Goal: Task Accomplishment & Management: Manage account settings

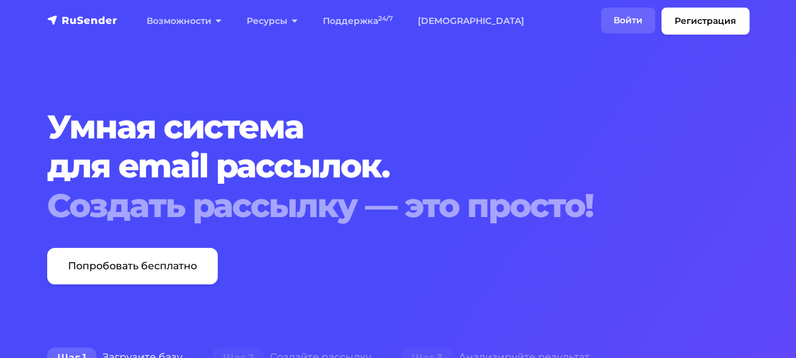
click at [632, 23] on link "Войти" at bounding box center [628, 21] width 54 height 26
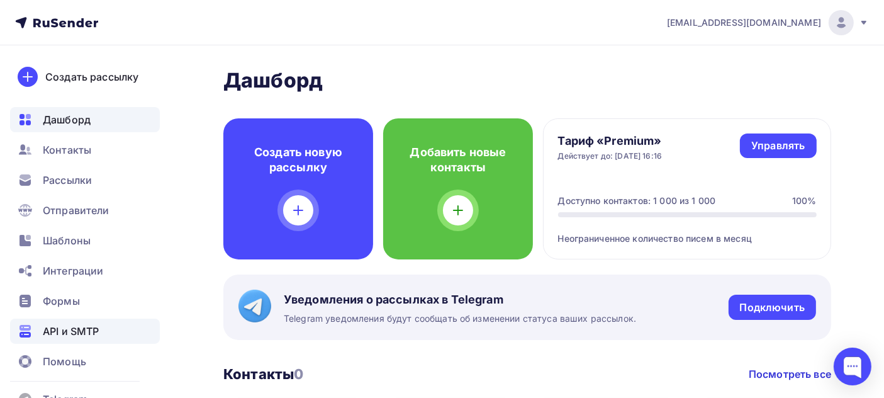
click at [94, 335] on span "API и SMTP" at bounding box center [71, 330] width 56 height 15
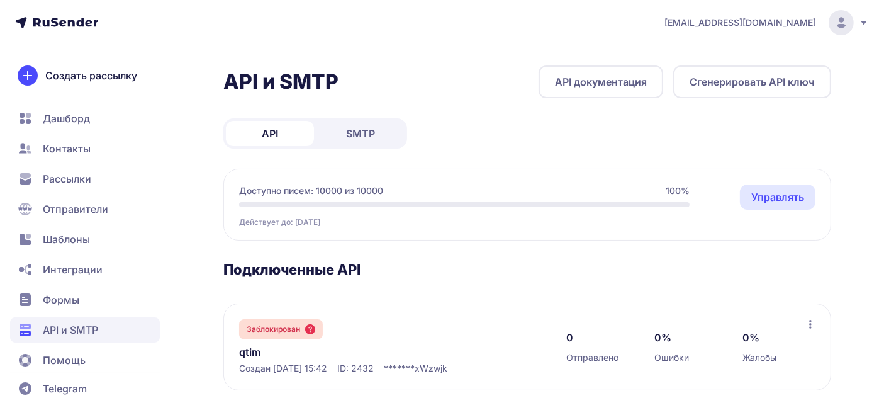
click at [378, 128] on link "SMTP" at bounding box center [360, 133] width 88 height 25
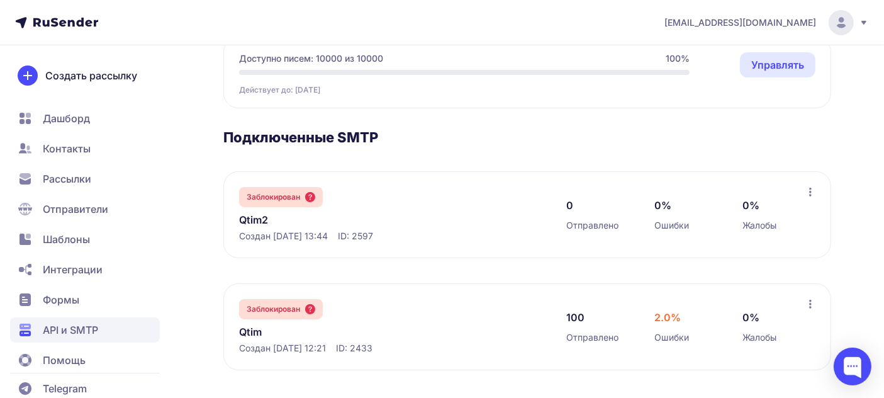
scroll to position [135, 0]
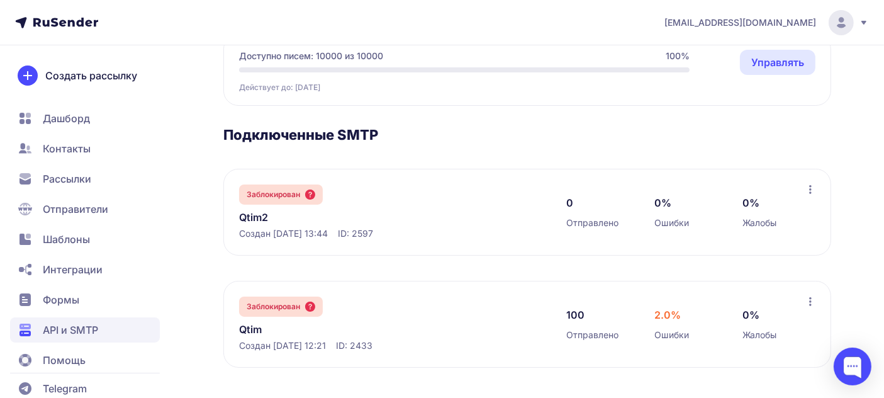
click at [77, 120] on span "Дашборд" at bounding box center [66, 118] width 47 height 15
click at [259, 218] on link "Qtim2" at bounding box center [368, 216] width 258 height 15
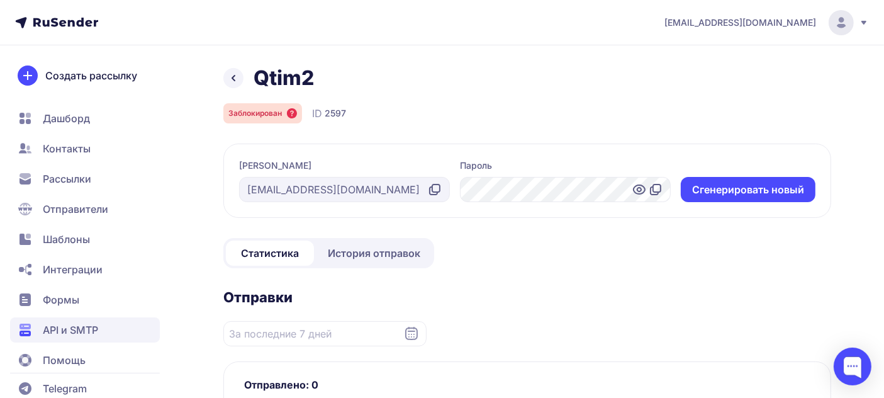
click at [97, 116] on span "Дашборд" at bounding box center [85, 118] width 150 height 25
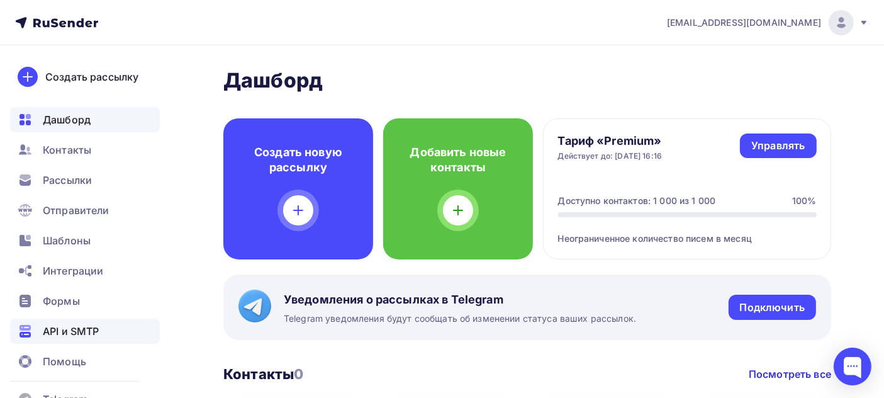
click at [97, 322] on div "API и SMTP" at bounding box center [85, 330] width 150 height 25
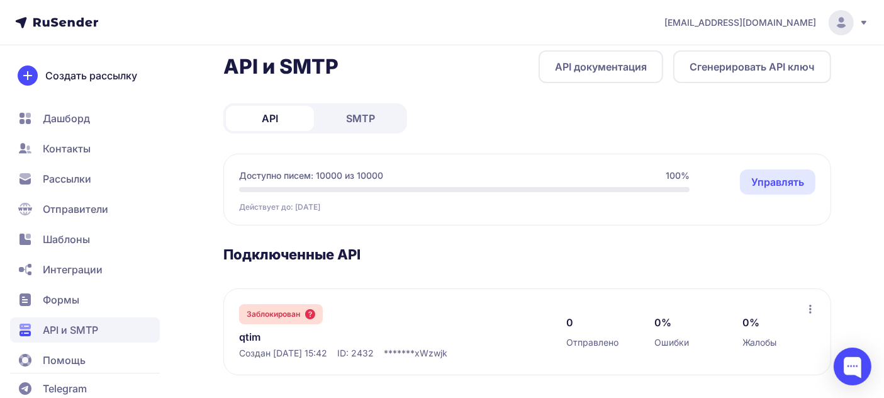
scroll to position [22, 0]
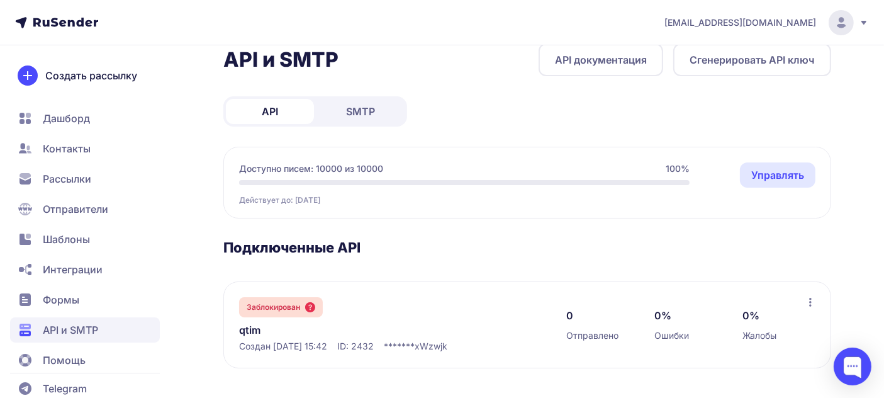
click at [355, 114] on span "SMTP" at bounding box center [360, 111] width 29 height 15
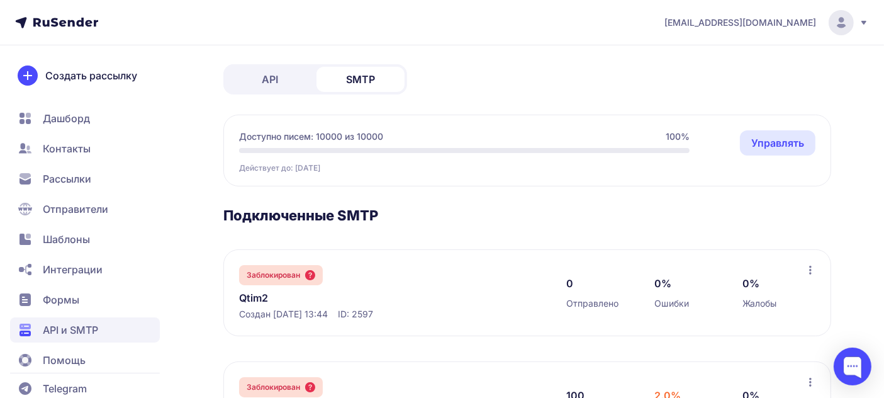
scroll to position [18, 0]
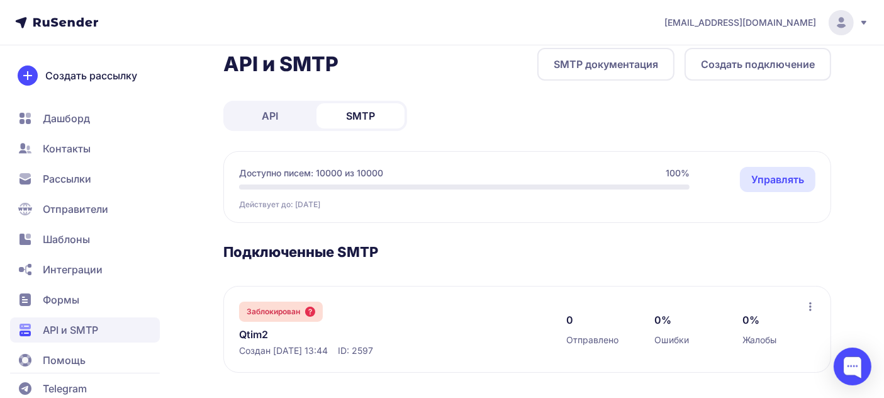
click at [788, 179] on link "Управлять" at bounding box center [777, 179] width 75 height 25
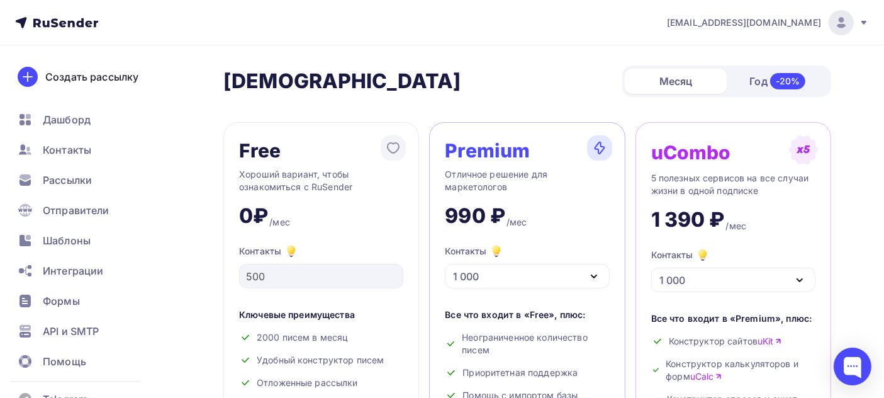
click at [839, 20] on img at bounding box center [840, 22] width 15 height 15
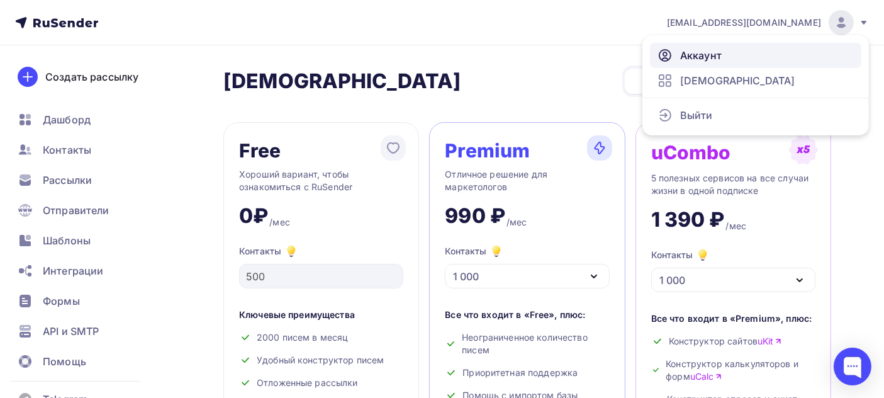
click at [750, 57] on link "Аккаунт" at bounding box center [755, 55] width 211 height 25
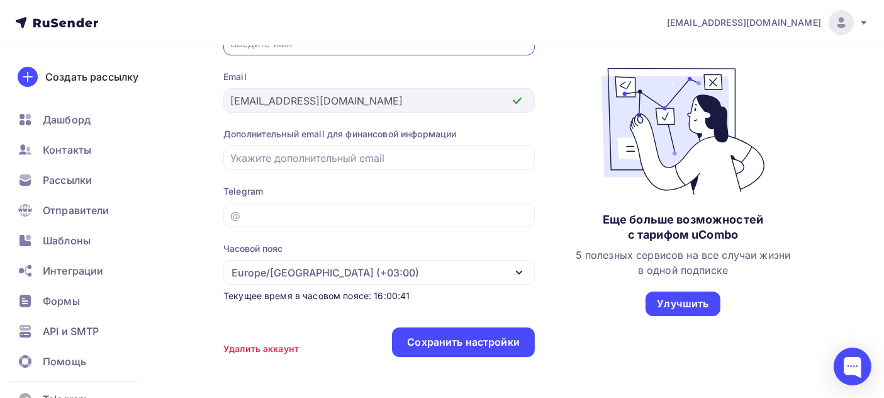
scroll to position [211, 0]
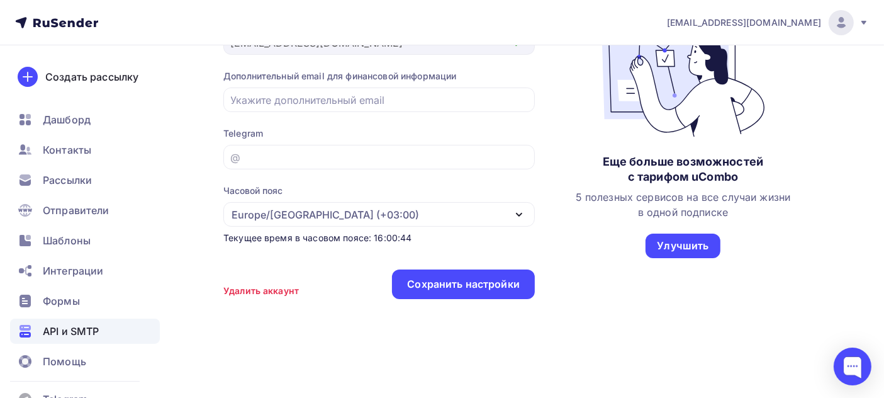
click at [57, 328] on span "API и SMTP" at bounding box center [71, 330] width 56 height 15
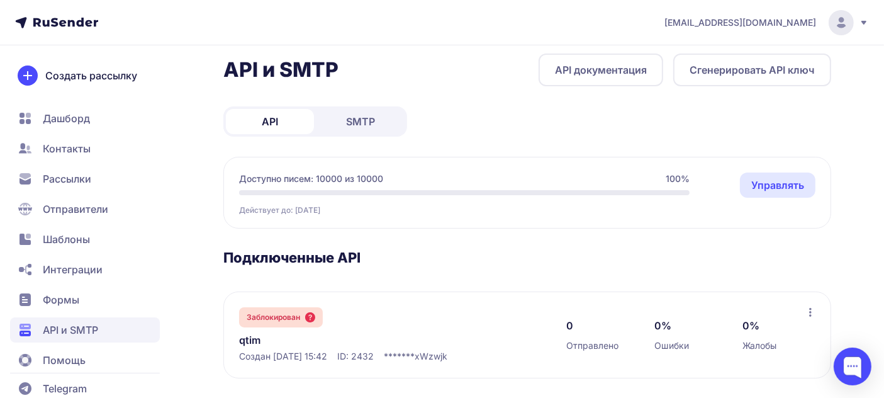
scroll to position [22, 0]
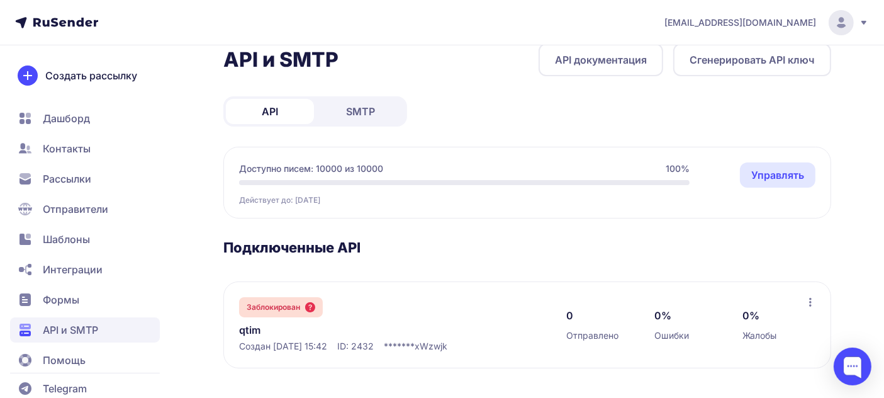
click at [587, 56] on link "API документация" at bounding box center [600, 59] width 125 height 33
click at [84, 118] on span "Дашборд" at bounding box center [66, 118] width 47 height 15
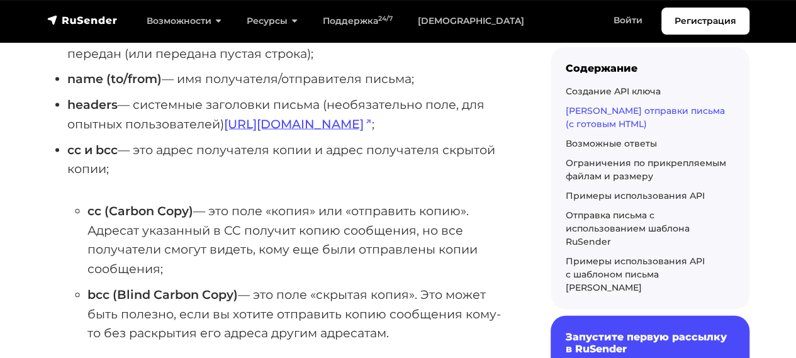
scroll to position [1258, 0]
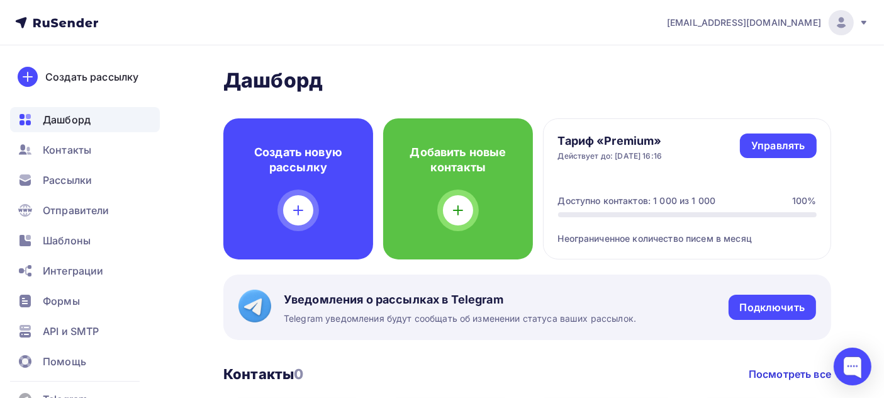
click at [66, 22] on icon at bounding box center [56, 22] width 83 height 15
click at [30, 22] on icon at bounding box center [56, 22] width 83 height 15
click at [857, 21] on div "[EMAIL_ADDRESS][DOMAIN_NAME]" at bounding box center [768, 22] width 202 height 25
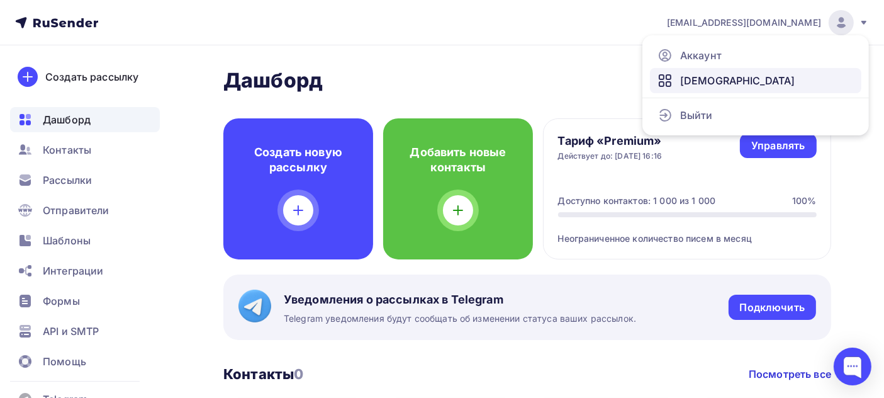
click at [770, 87] on link "[DEMOGRAPHIC_DATA]" at bounding box center [755, 80] width 211 height 25
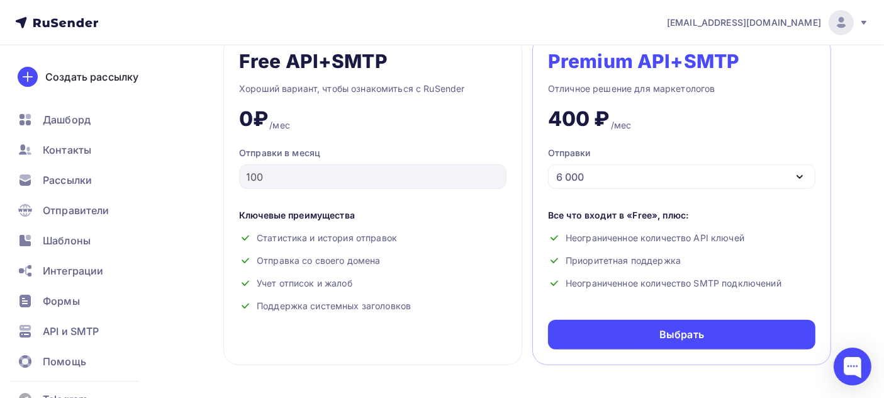
scroll to position [493, 0]
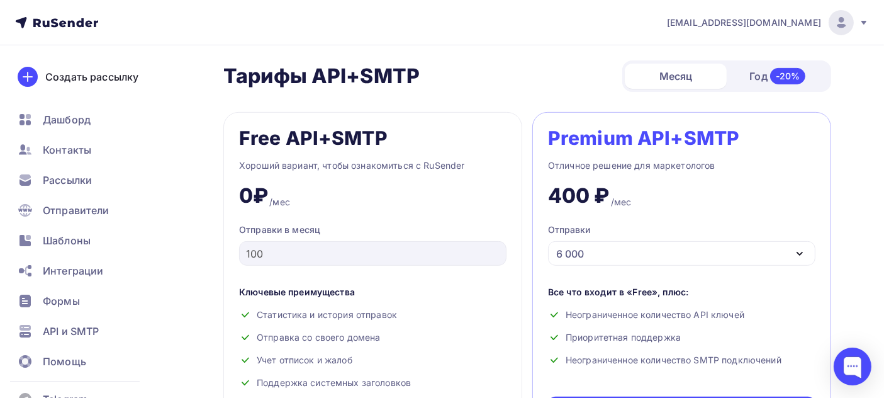
click at [837, 22] on img at bounding box center [840, 22] width 15 height 15
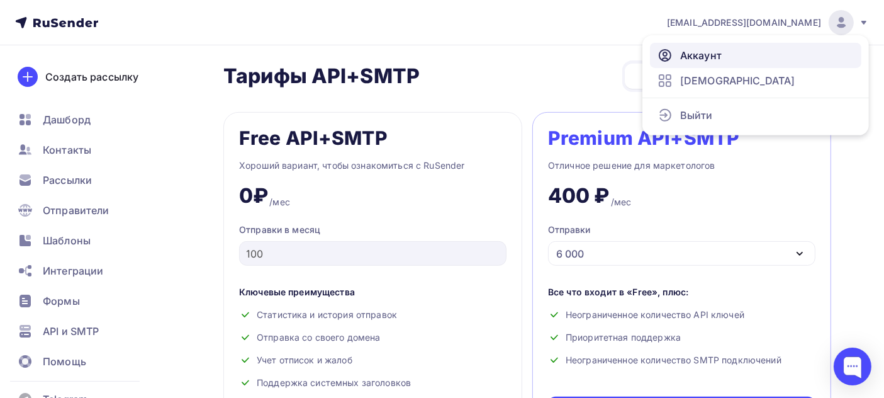
click at [778, 48] on link "Аккаунт" at bounding box center [755, 55] width 211 height 25
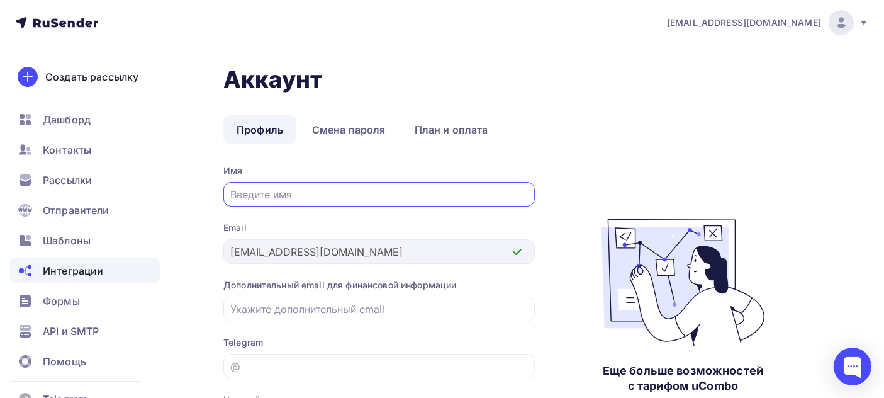
click at [96, 265] on span "Интеграции" at bounding box center [73, 270] width 60 height 15
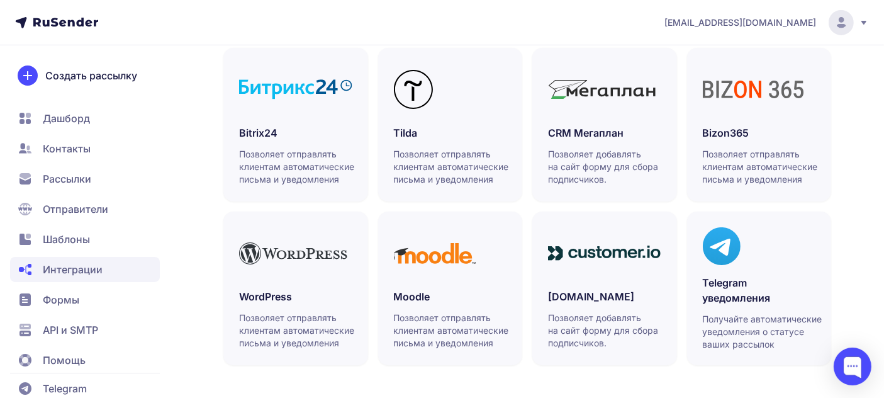
scroll to position [467, 0]
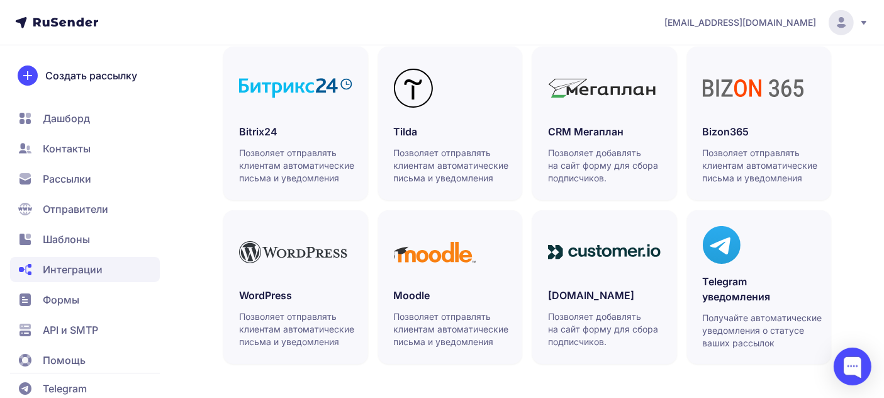
click at [93, 321] on span "API и SMTP" at bounding box center [85, 329] width 150 height 25
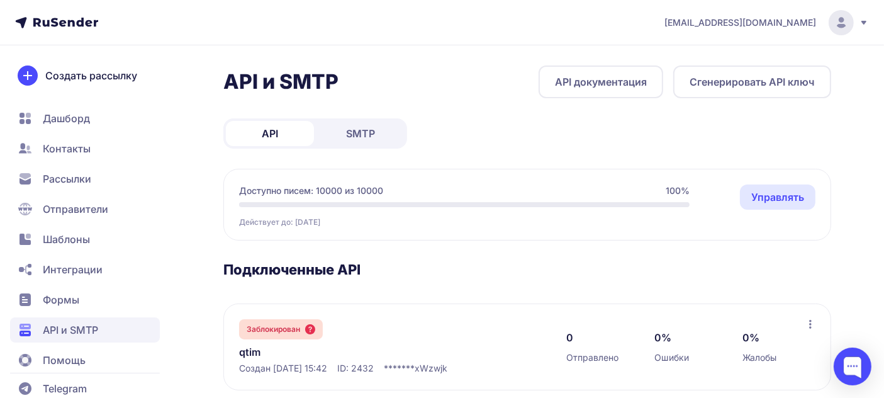
click at [364, 132] on span "SMTP" at bounding box center [360, 133] width 29 height 15
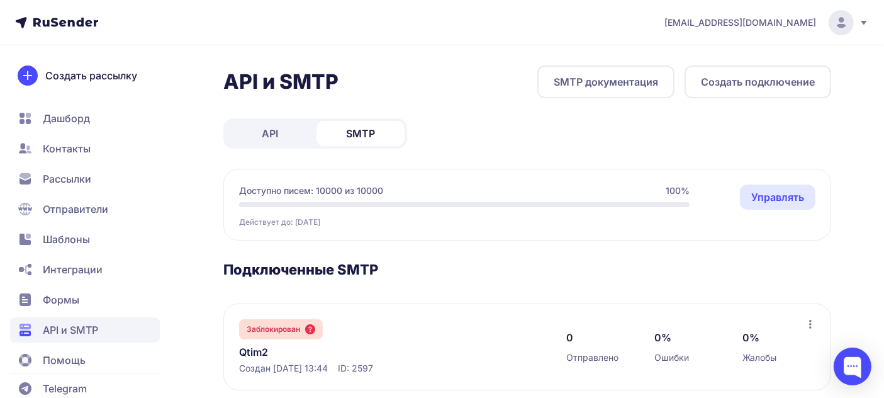
scroll to position [116, 0]
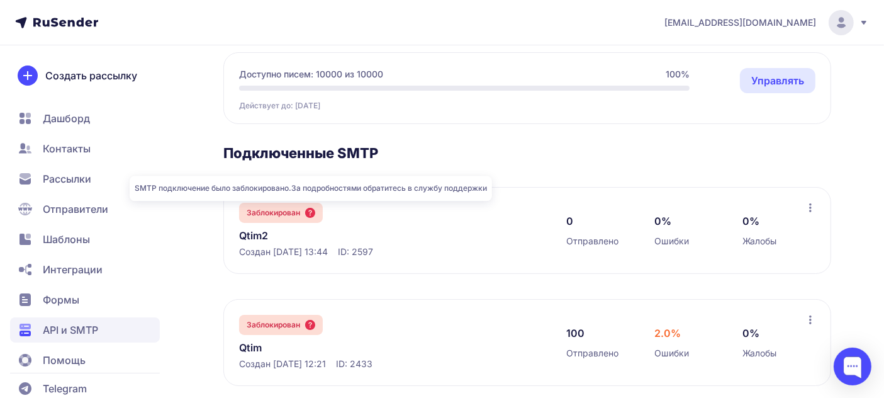
click at [309, 211] on icon at bounding box center [310, 213] width 10 height 10
click at [266, 236] on link "Qtim2" at bounding box center [368, 235] width 258 height 15
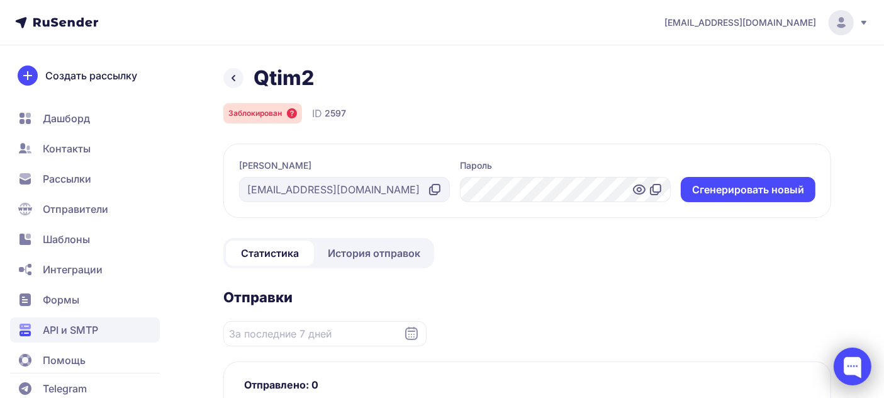
click at [854, 368] on div at bounding box center [852, 366] width 38 height 38
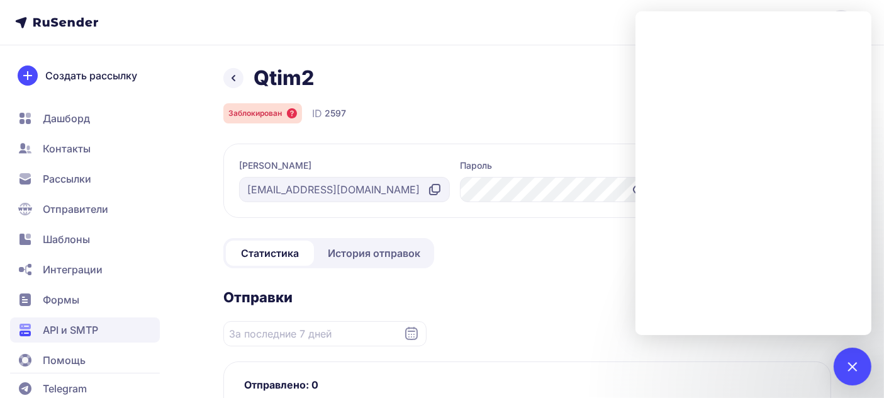
click at [581, 33] on header "[EMAIL_ADDRESS][DOMAIN_NAME]" at bounding box center [442, 22] width 884 height 45
click at [847, 366] on div at bounding box center [852, 365] width 17 height 17
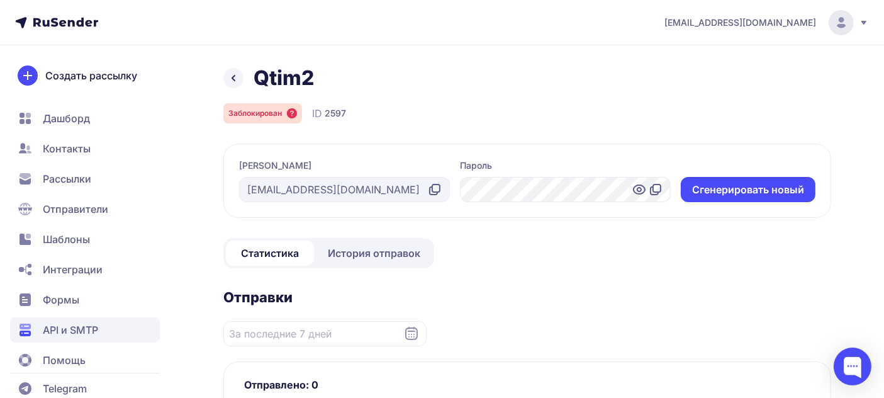
click at [776, 19] on span "[EMAIL_ADDRESS][DOMAIN_NAME]" at bounding box center [740, 22] width 152 height 13
click at [537, 43] on header "info@hivemindai.ru Аккаунт Тарифы Выйти" at bounding box center [442, 22] width 884 height 45
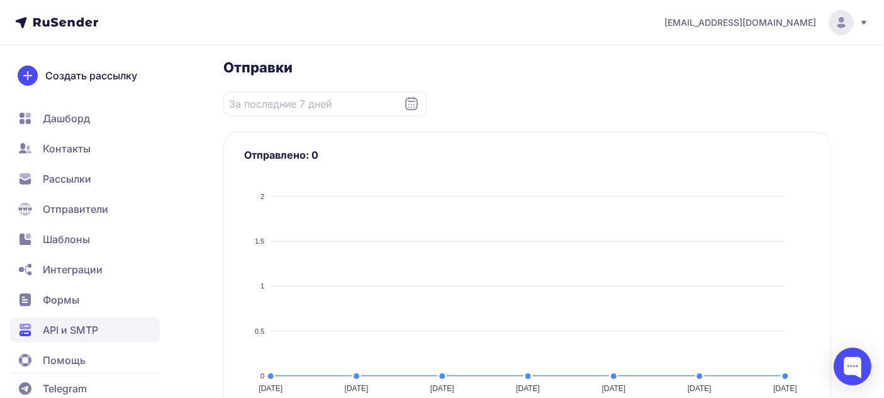
scroll to position [233, 0]
click at [78, 111] on span "Дашборд" at bounding box center [66, 118] width 47 height 15
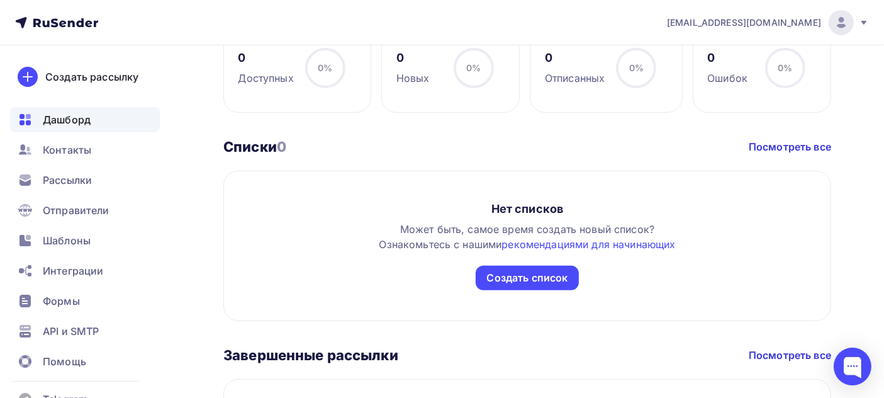
scroll to position [315, 0]
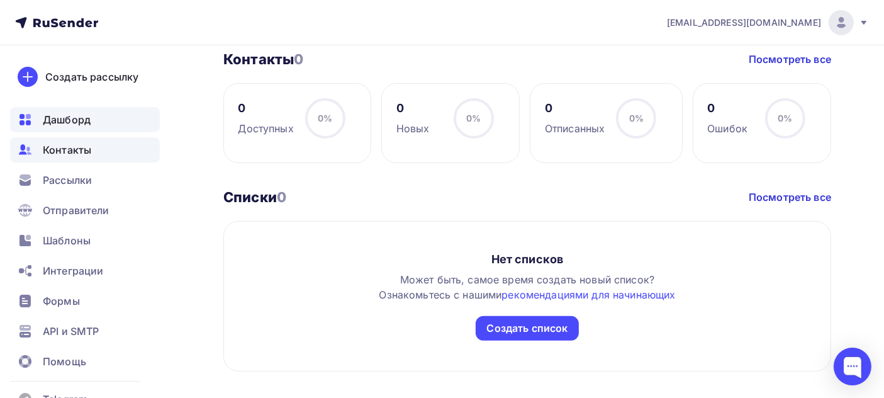
click at [111, 150] on div "Контакты" at bounding box center [85, 149] width 150 height 25
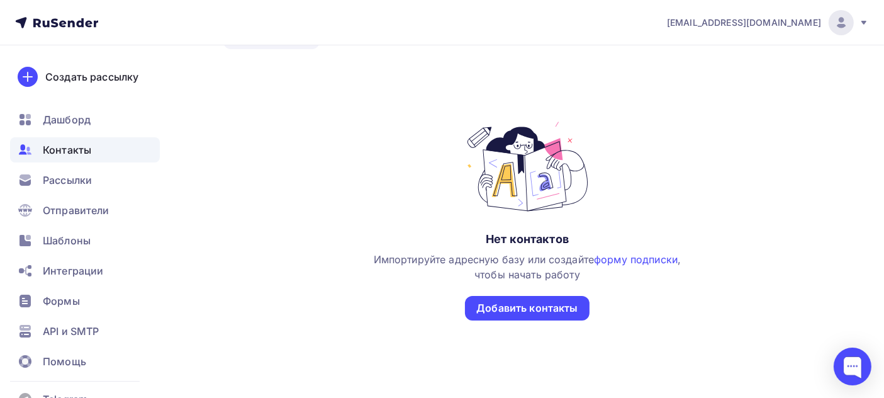
scroll to position [116, 0]
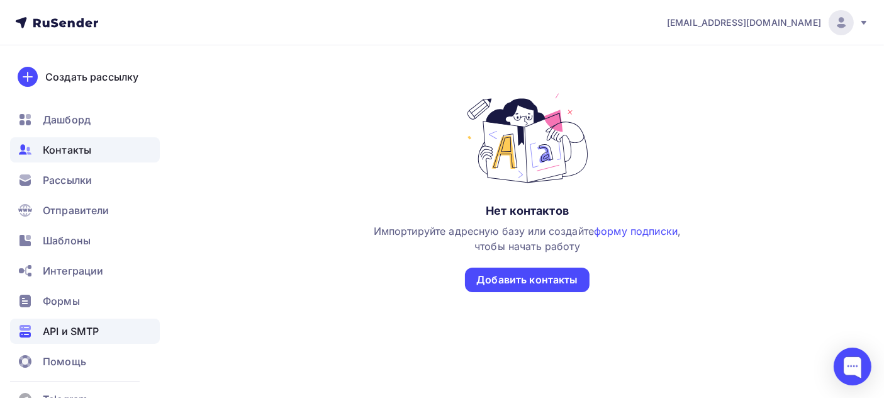
click at [91, 329] on span "API и SMTP" at bounding box center [71, 330] width 56 height 15
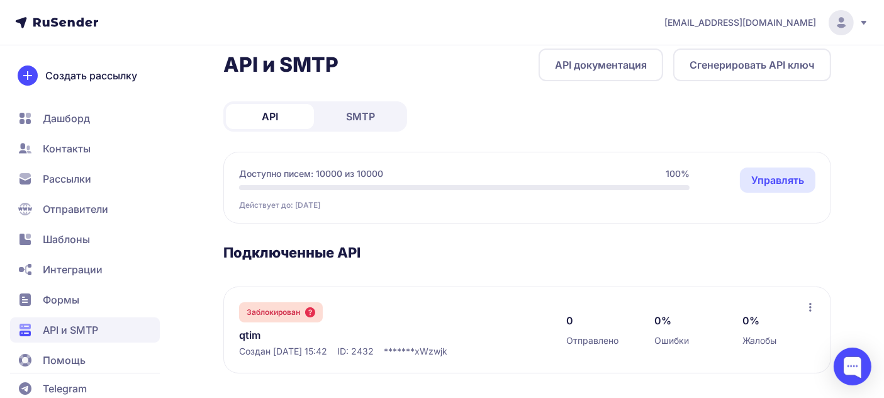
scroll to position [22, 0]
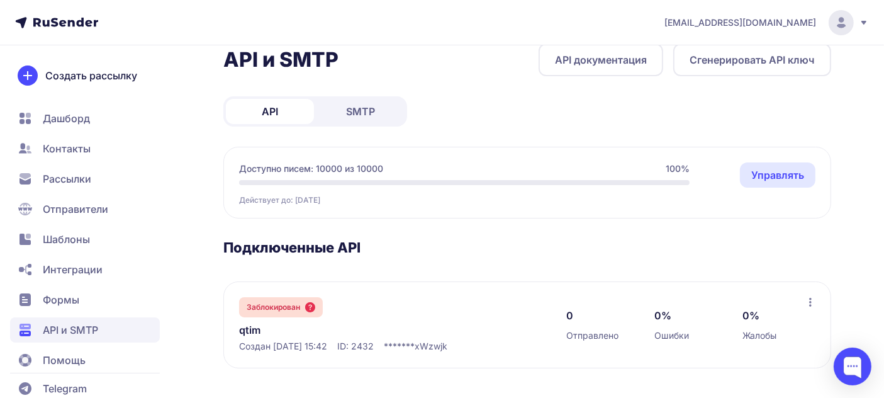
click at [783, 173] on link "Управлять" at bounding box center [777, 174] width 75 height 25
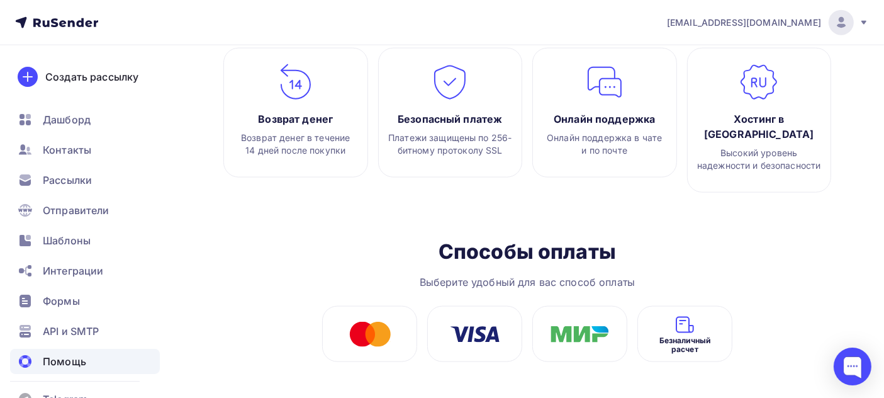
scroll to position [28, 0]
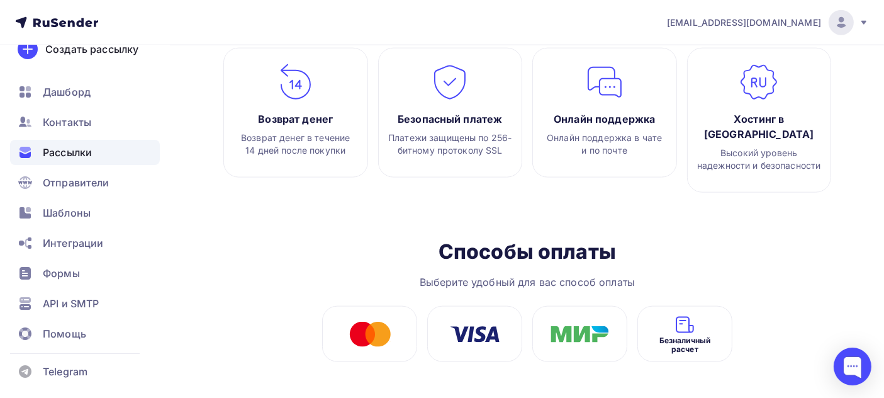
click at [80, 153] on span "Рассылки" at bounding box center [67, 152] width 49 height 15
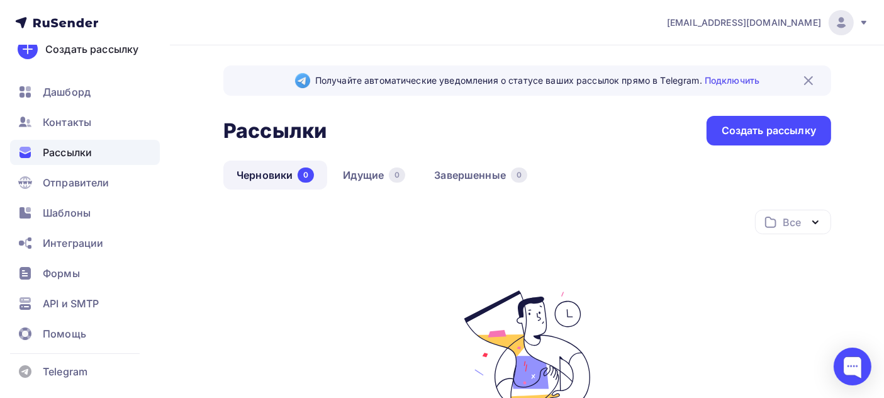
scroll to position [217, 0]
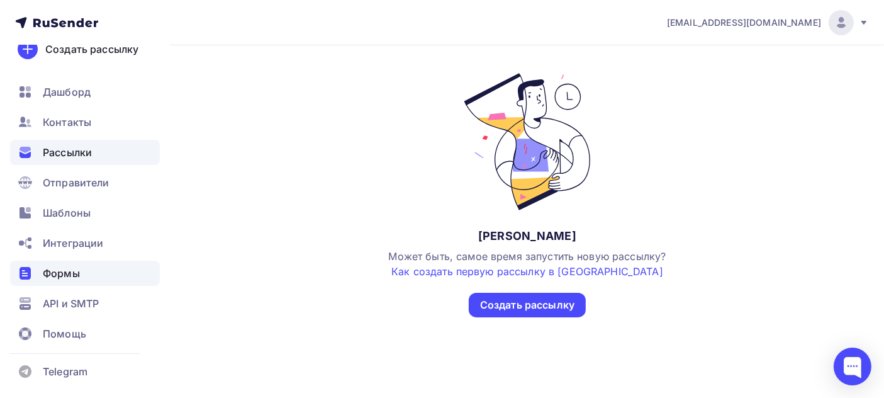
click at [87, 273] on div "Формы" at bounding box center [85, 272] width 150 height 25
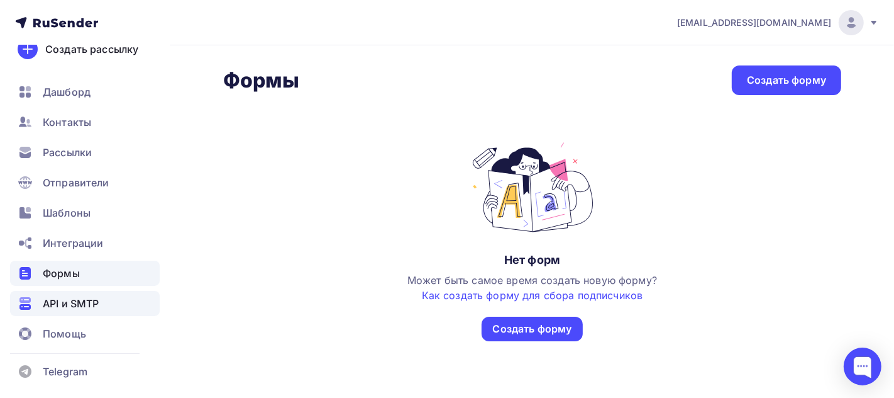
click at [85, 300] on span "API и SMTP" at bounding box center [71, 303] width 56 height 15
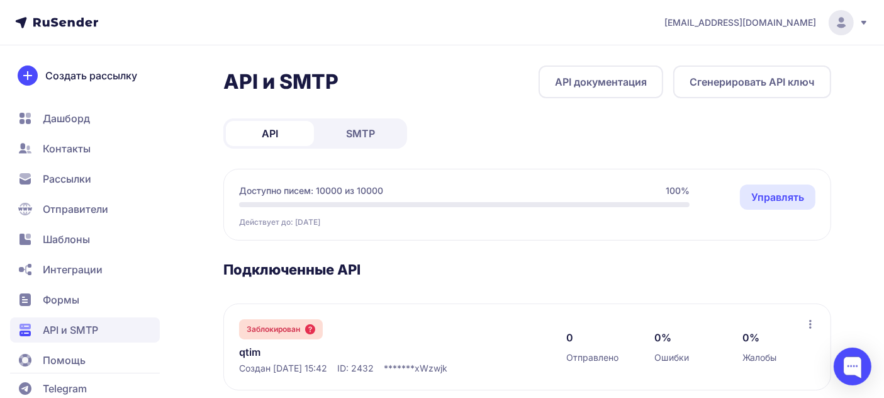
scroll to position [22, 0]
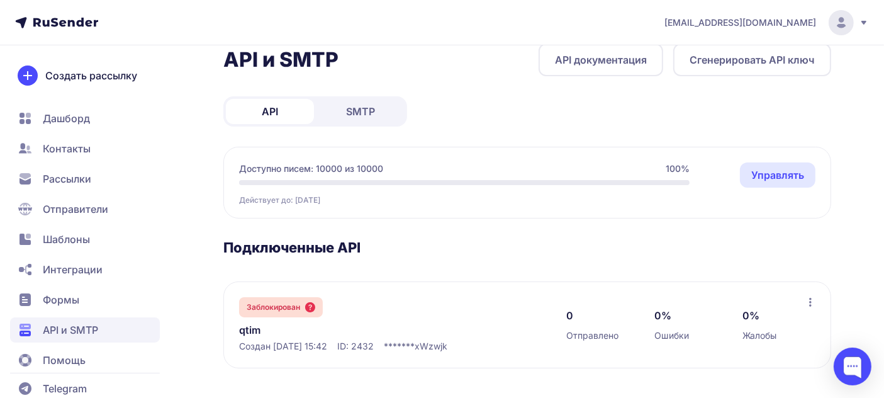
click at [77, 359] on span "Помощь" at bounding box center [64, 359] width 43 height 15
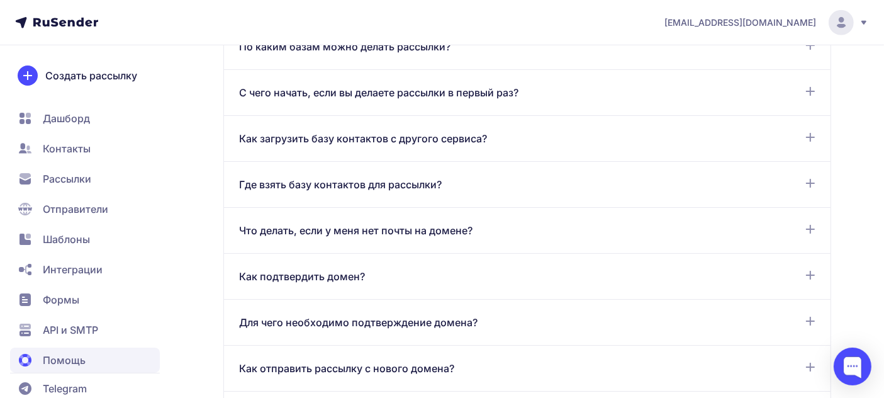
scroll to position [815, 0]
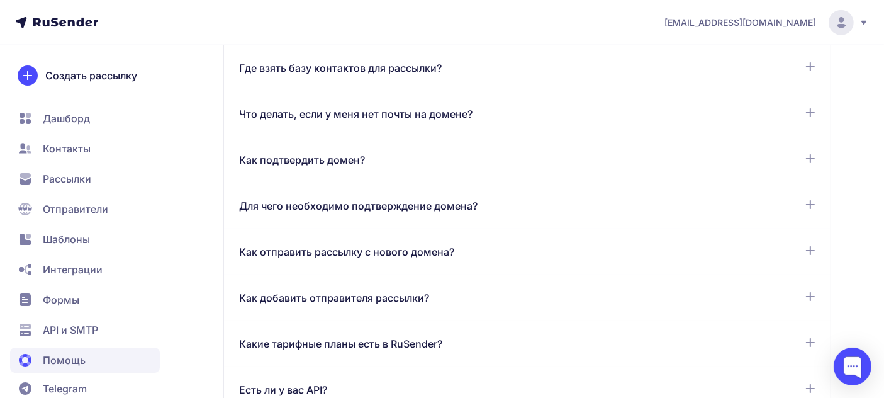
click at [397, 158] on div "Как подтвердить домен?" at bounding box center [527, 159] width 576 height 15
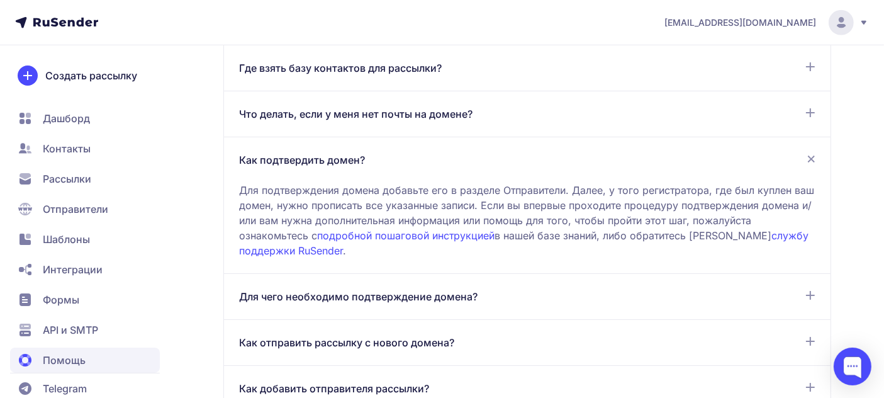
click at [65, 126] on span "Дашборд" at bounding box center [85, 118] width 150 height 25
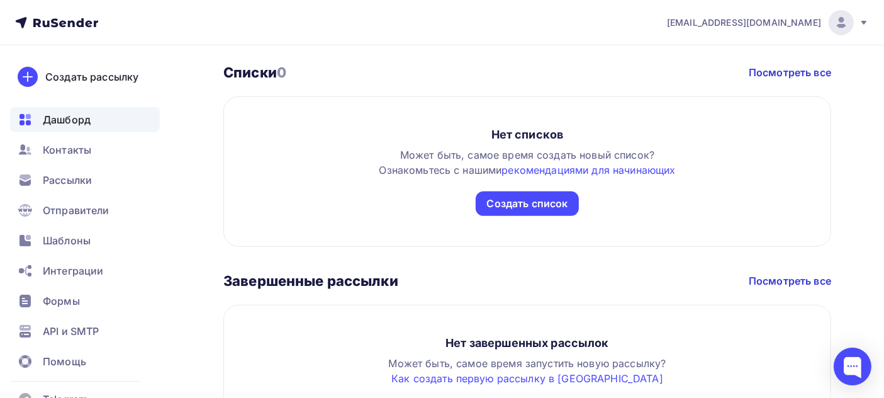
scroll to position [465, 0]
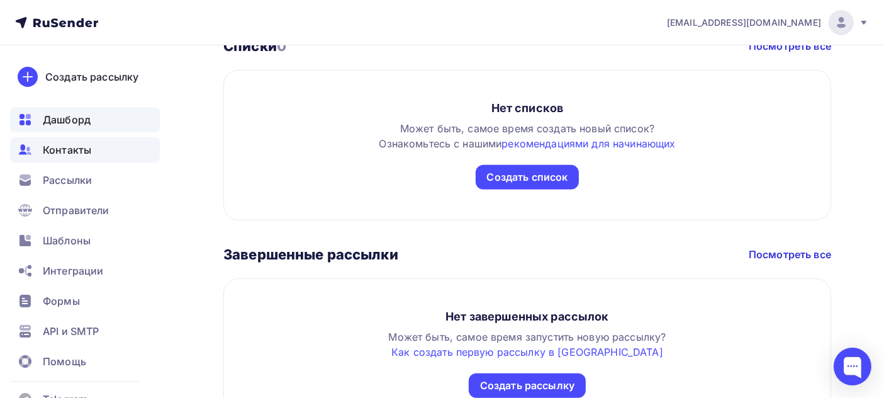
click at [77, 146] on span "Контакты" at bounding box center [67, 149] width 48 height 15
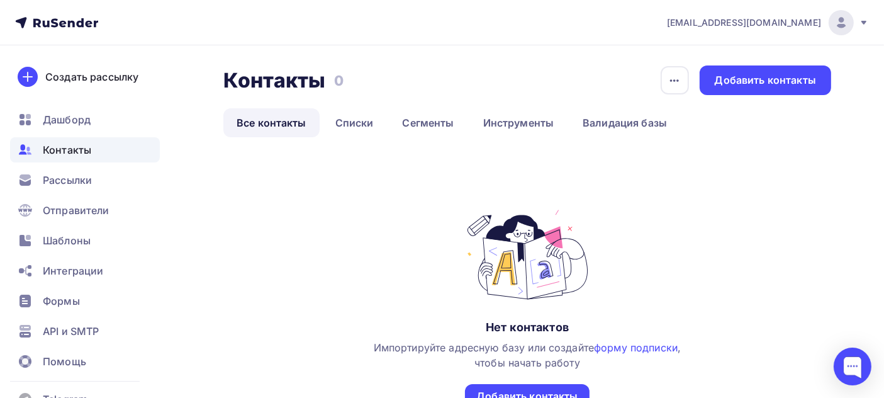
click at [52, 24] on icon at bounding box center [56, 22] width 83 height 15
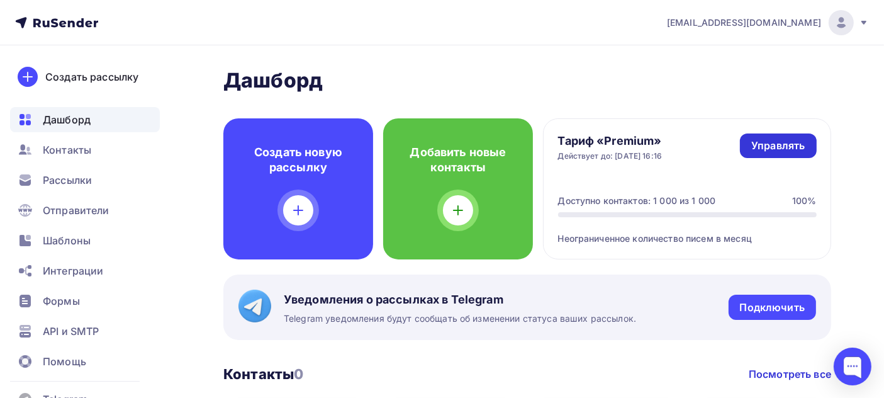
click at [767, 145] on div "Управлять" at bounding box center [777, 145] width 53 height 14
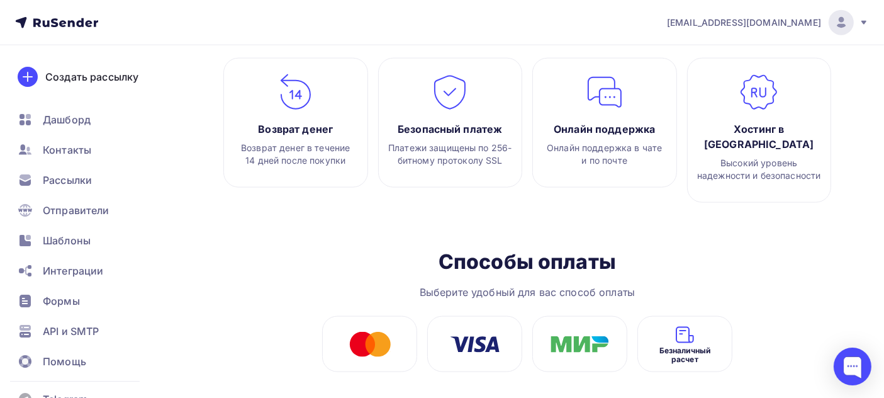
scroll to position [1541, 0]
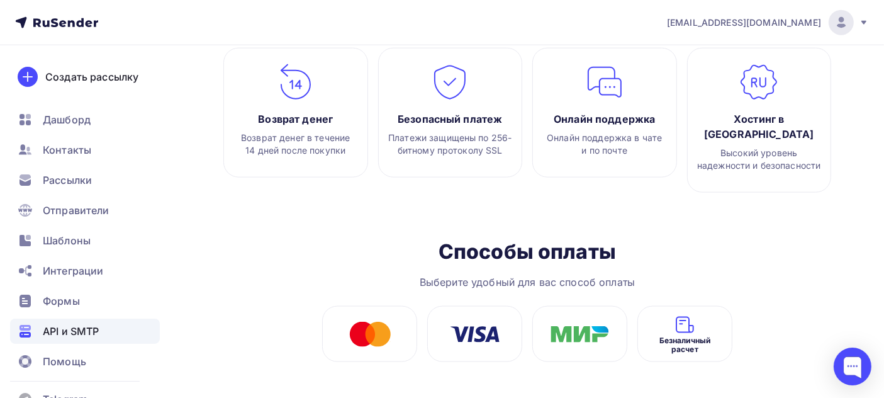
click at [60, 331] on span "API и SMTP" at bounding box center [71, 330] width 56 height 15
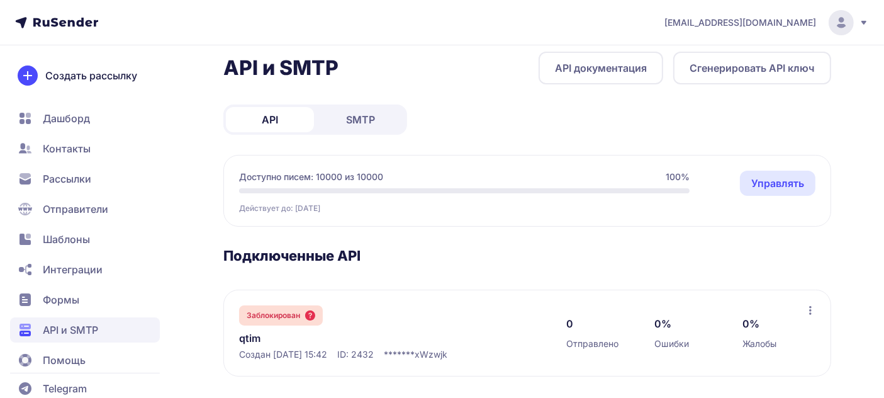
scroll to position [22, 0]
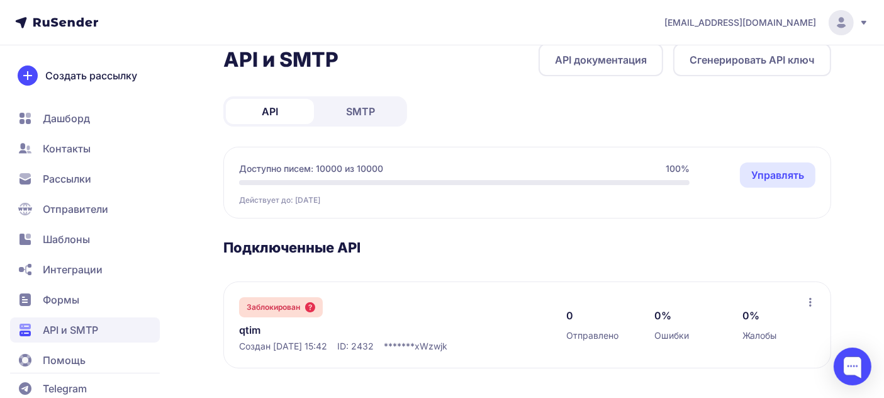
click at [348, 112] on span "SMTP" at bounding box center [360, 111] width 29 height 15
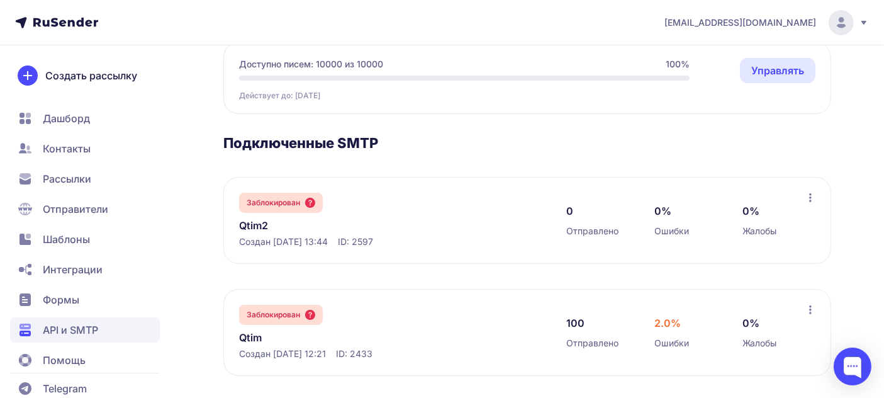
scroll to position [135, 0]
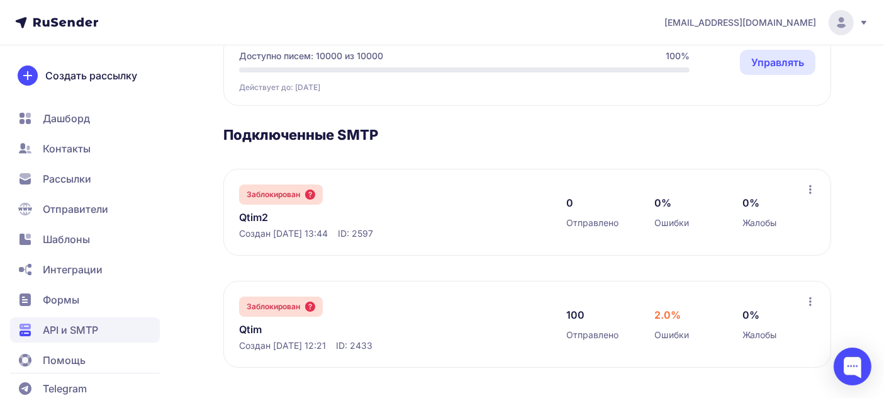
click at [258, 331] on link "Qtim" at bounding box center [368, 328] width 258 height 15
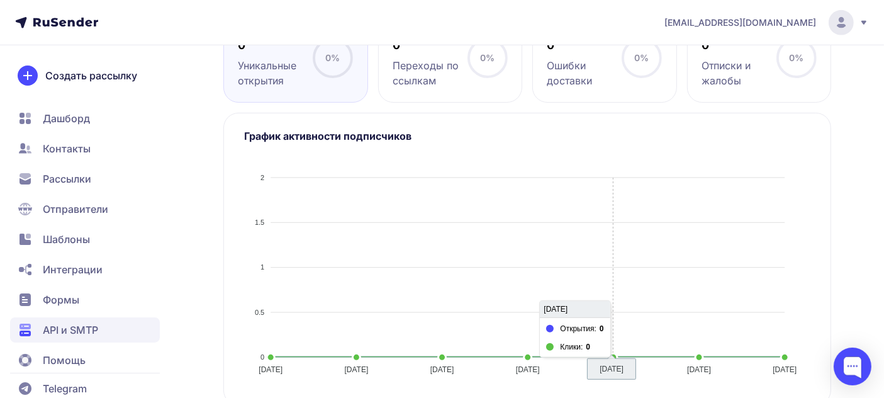
scroll to position [674, 0]
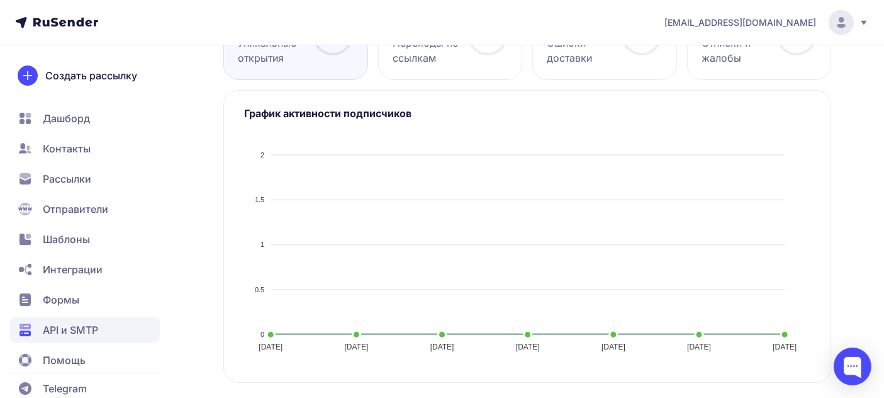
click at [118, 360] on span "Помощь" at bounding box center [85, 359] width 150 height 25
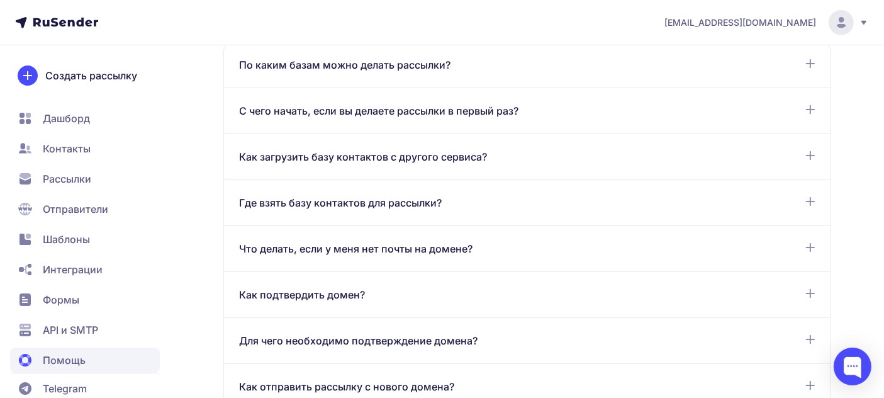
scroll to position [699, 0]
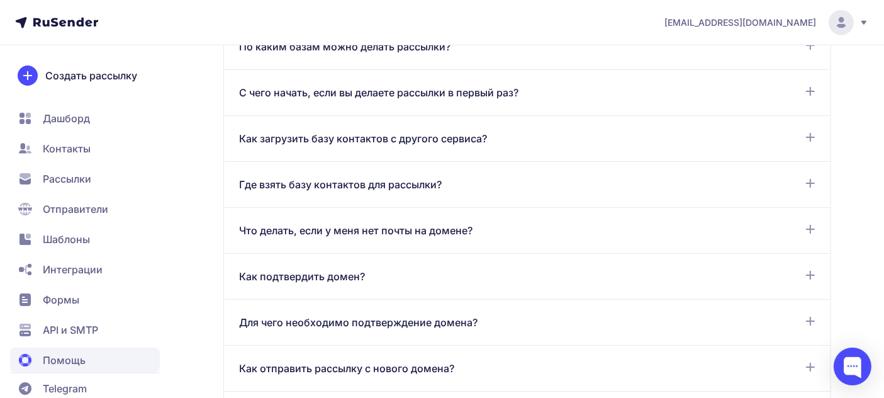
click at [392, 271] on div "Как подтвердить домен?" at bounding box center [527, 276] width 576 height 15
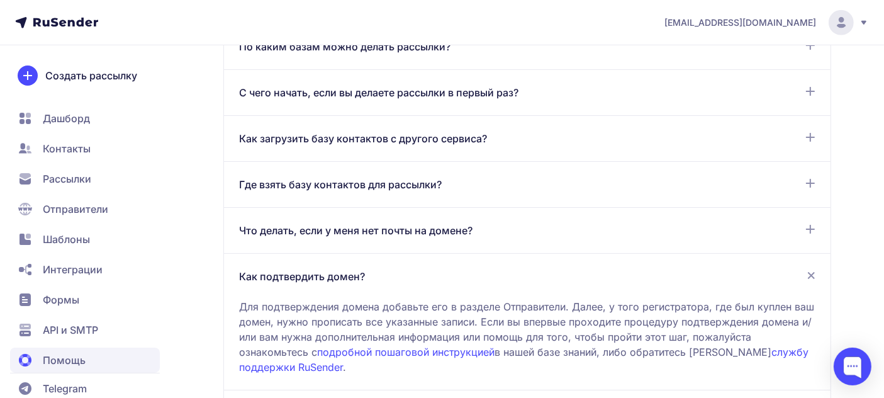
scroll to position [815, 0]
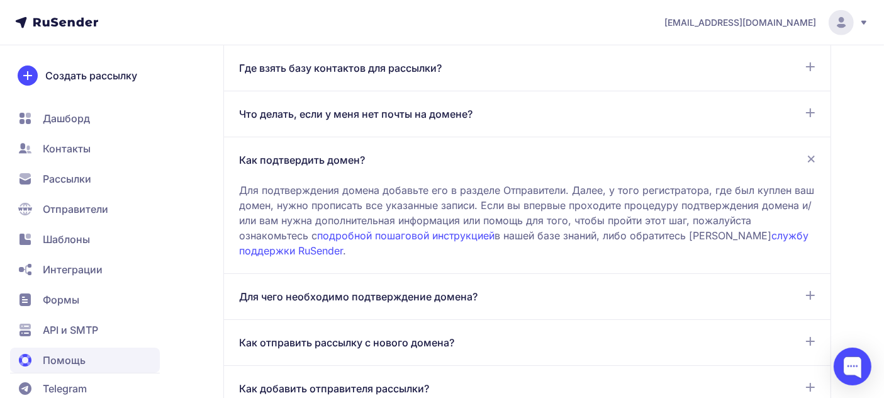
click at [446, 235] on link "подробной пошаговой инструкцией" at bounding box center [405, 235] width 177 height 13
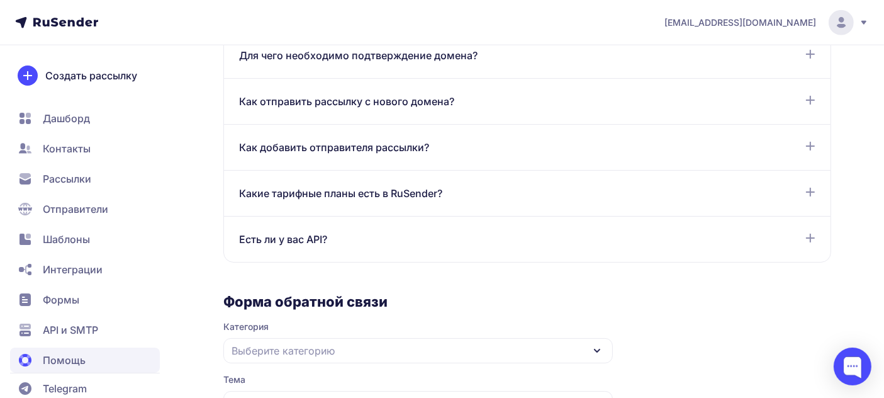
scroll to position [1020, 0]
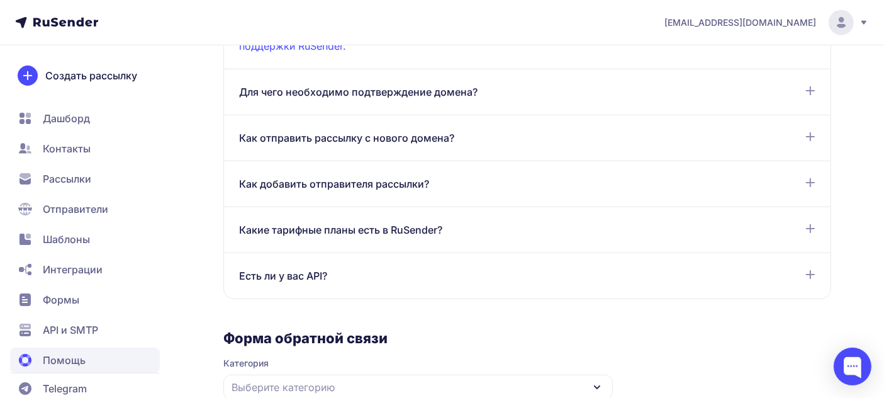
click at [88, 121] on span "Дашборд" at bounding box center [66, 118] width 47 height 15
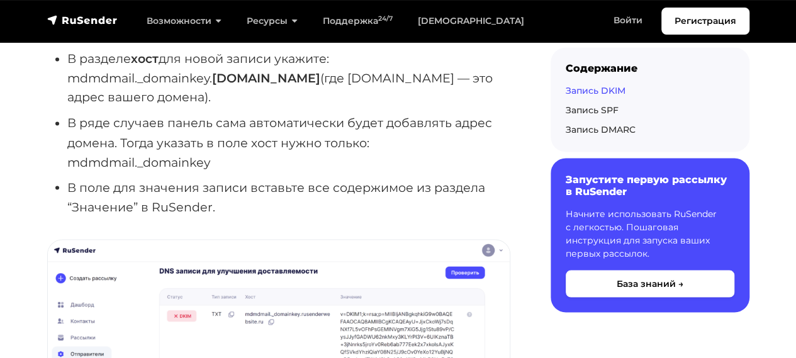
scroll to position [944, 0]
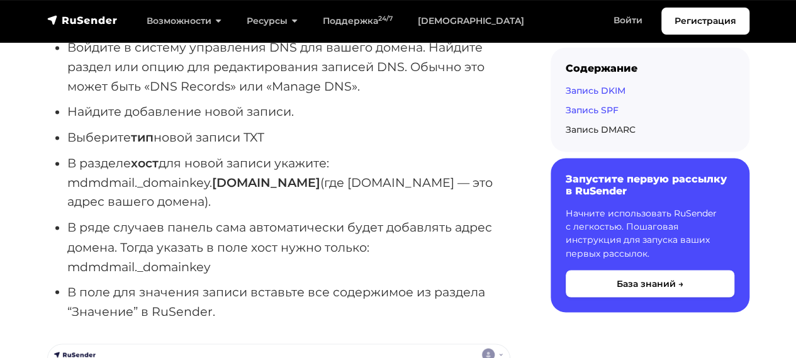
click at [590, 112] on link "Запись SPF" at bounding box center [591, 109] width 53 height 11
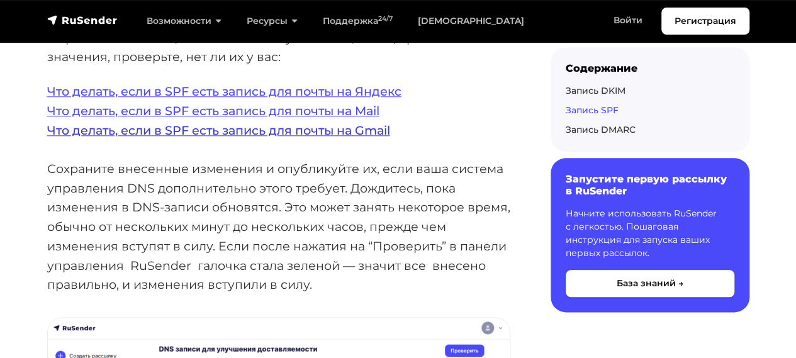
scroll to position [2990, 0]
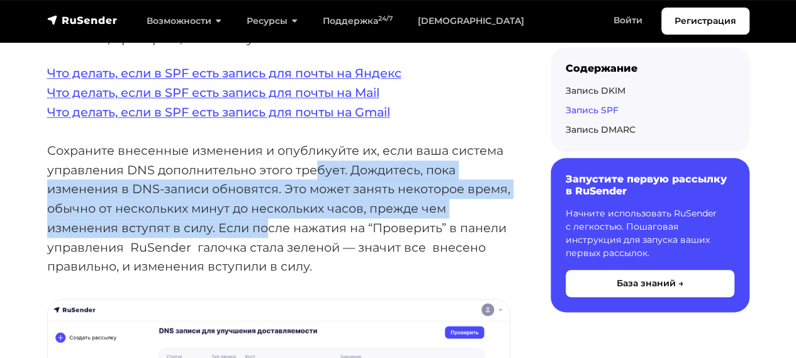
drag, startPoint x: 318, startPoint y: 169, endPoint x: 264, endPoint y: 222, distance: 76.5
click at [264, 222] on p "Что делать, если в SPF есть запись для почты на Яндекс Что делать, если в SPF е…" at bounding box center [278, 170] width 463 height 213
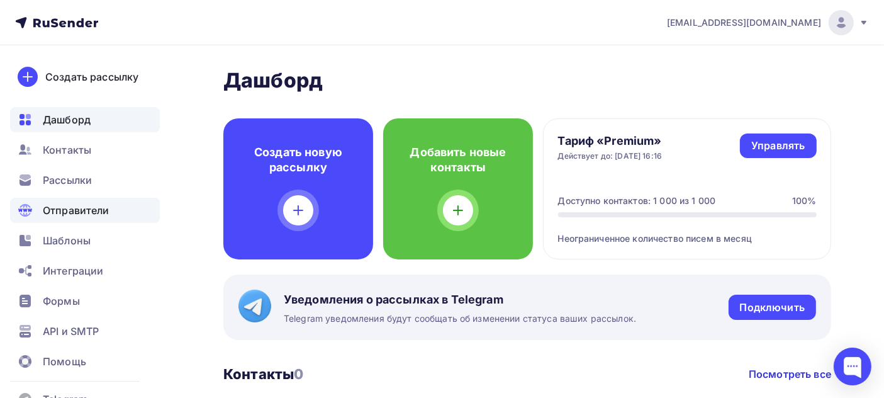
click at [116, 214] on div "Отправители" at bounding box center [85, 210] width 150 height 25
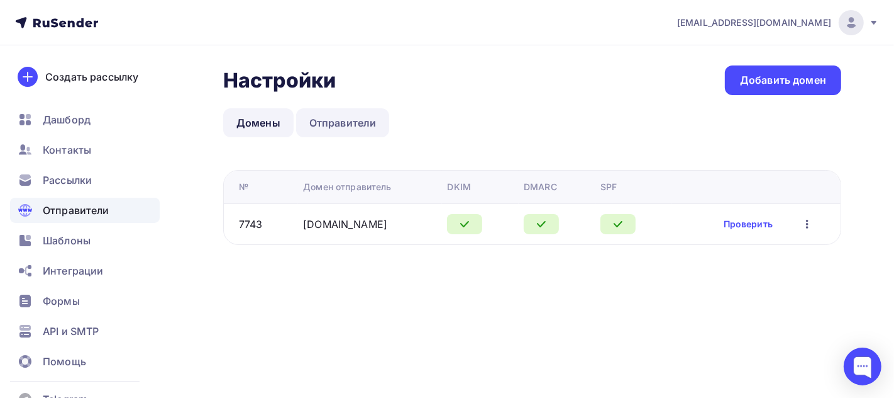
click at [364, 128] on link "Отправители" at bounding box center [343, 122] width 94 height 29
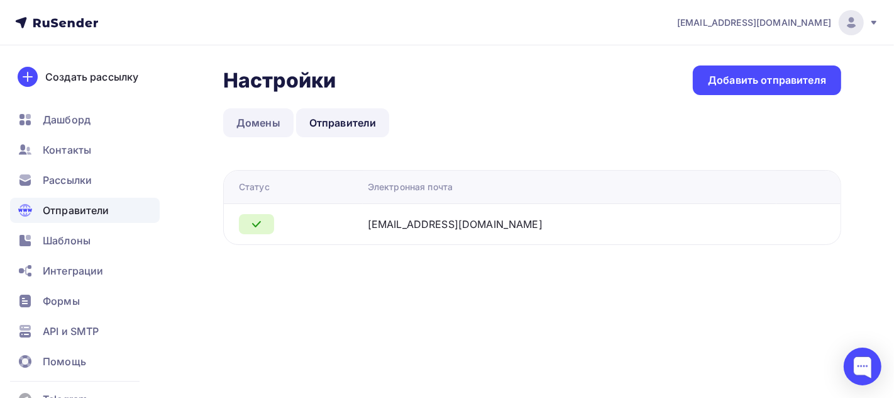
click at [259, 126] on link "Домены" at bounding box center [258, 122] width 70 height 29
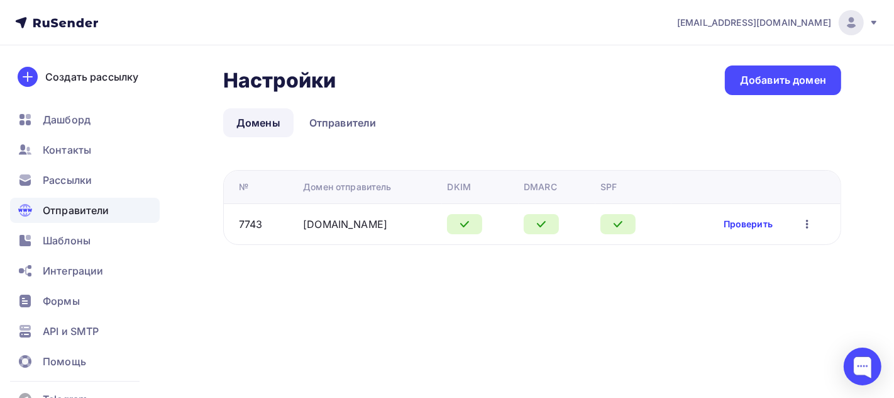
click at [750, 224] on link "Проверить" at bounding box center [748, 224] width 49 height 13
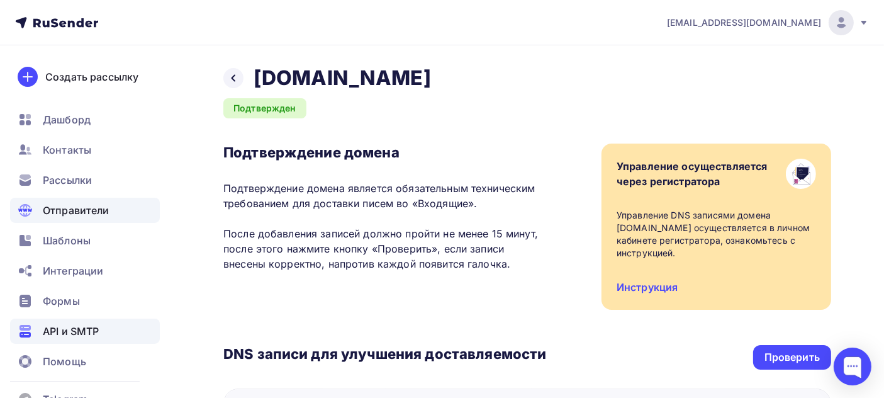
click at [103, 323] on div "API и SMTP" at bounding box center [85, 330] width 150 height 25
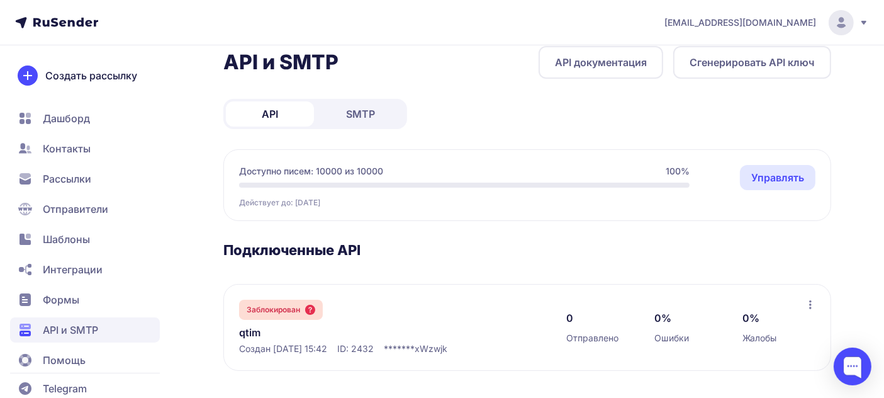
scroll to position [22, 0]
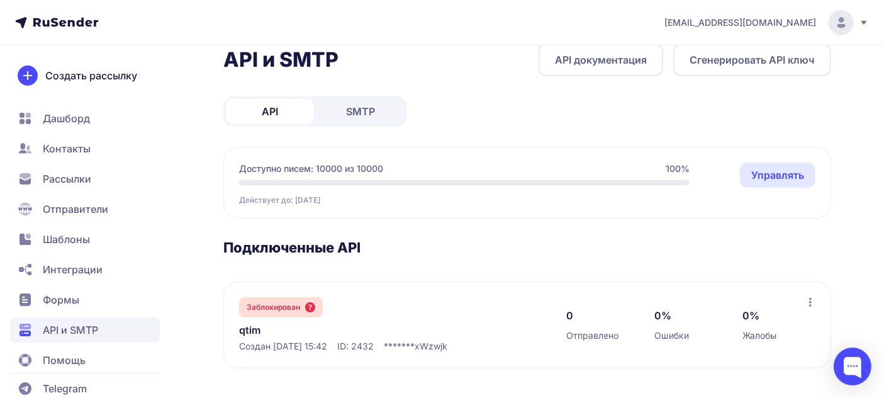
click at [366, 114] on span "SMTP" at bounding box center [360, 111] width 29 height 15
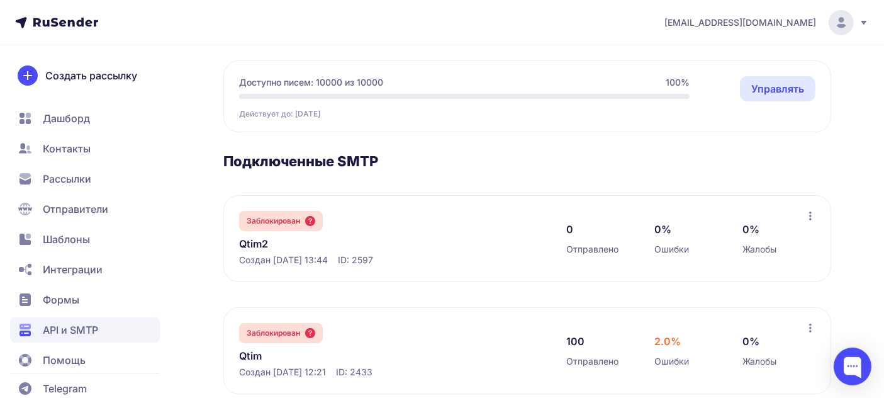
scroll to position [116, 0]
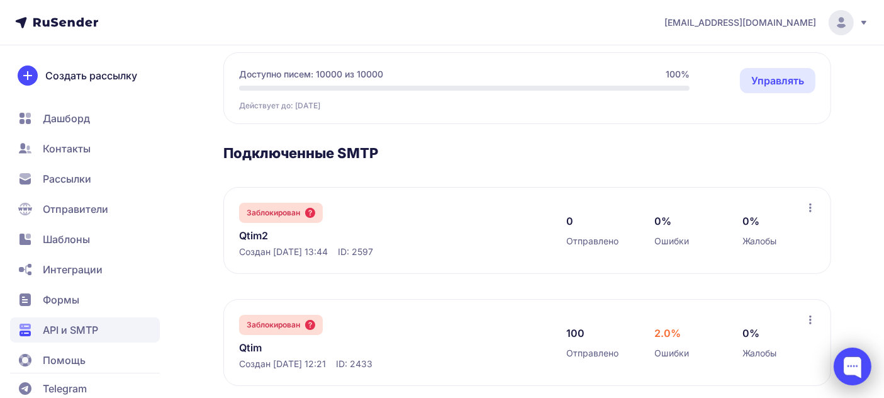
click at [858, 364] on div at bounding box center [852, 366] width 38 height 38
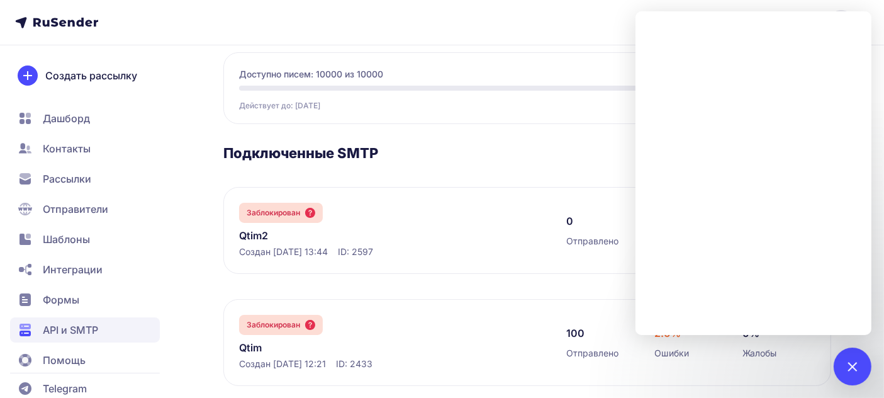
click at [423, 162] on section "Подключенные SMTP Заблокирован Qtim2 Создан [DATE] 13:44 ID: 2597 0 Отправлено …" at bounding box center [527, 265] width 608 height 242
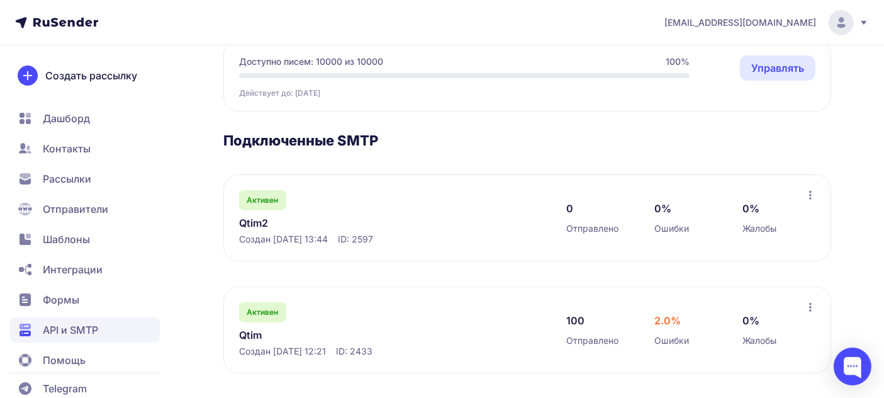
scroll to position [135, 0]
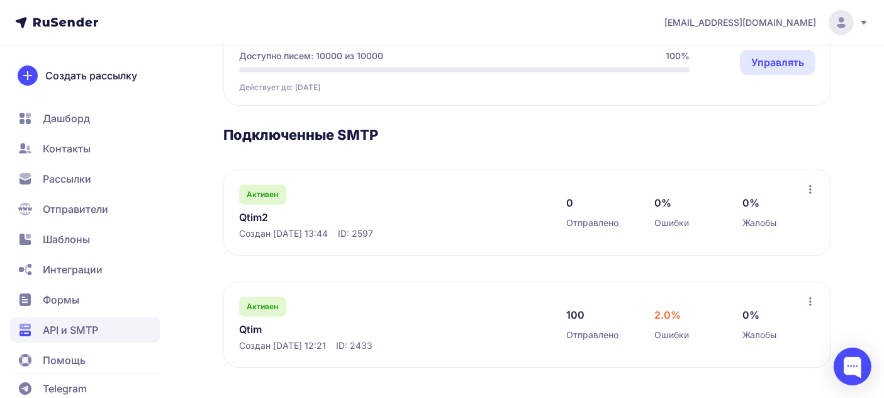
click at [810, 301] on icon at bounding box center [810, 301] width 3 height 9
click at [838, 253] on div "API и SMTP SMTP документация Создать подключение API SMTP Доступно писем: 10000…" at bounding box center [442, 164] width 884 height 467
click at [812, 304] on icon at bounding box center [810, 301] width 10 height 10
click at [852, 239] on div "API и SMTP SMTP документация Создать подключение API SMTP Доступно писем: 10000…" at bounding box center [442, 164] width 884 height 467
click at [810, 189] on icon at bounding box center [810, 189] width 10 height 10
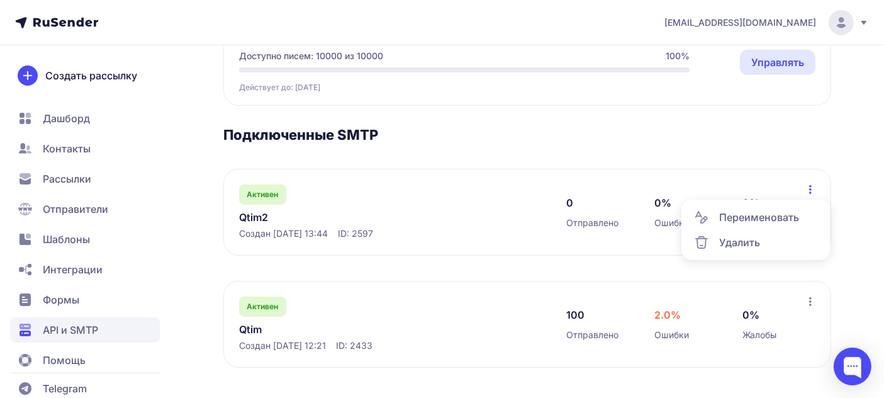
click at [837, 137] on div "API и SMTP SMTP документация Создать подключение API SMTP Доступно писем: 10000…" at bounding box center [442, 164] width 884 height 467
